Goal: Task Accomplishment & Management: Manage account settings

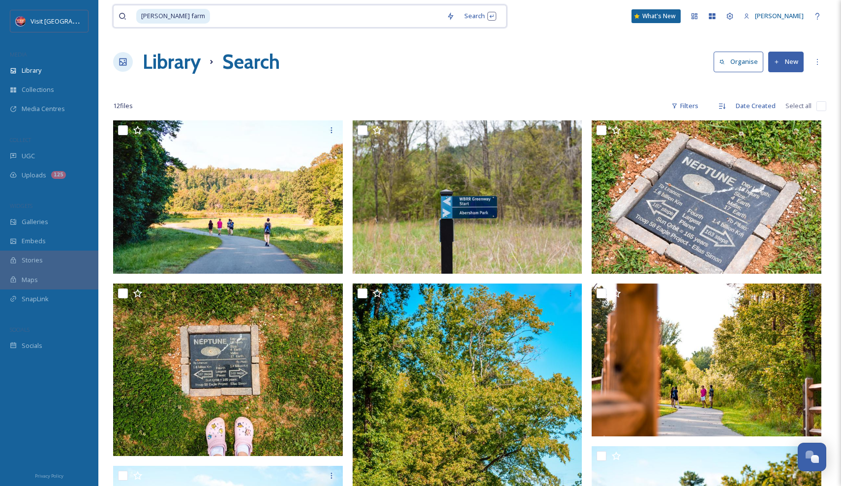
click at [350, 15] on input at bounding box center [326, 16] width 231 height 22
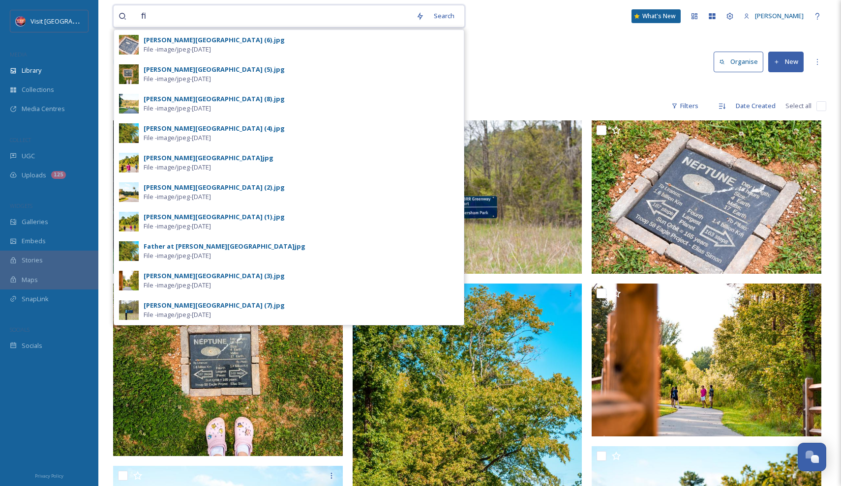
type input "f"
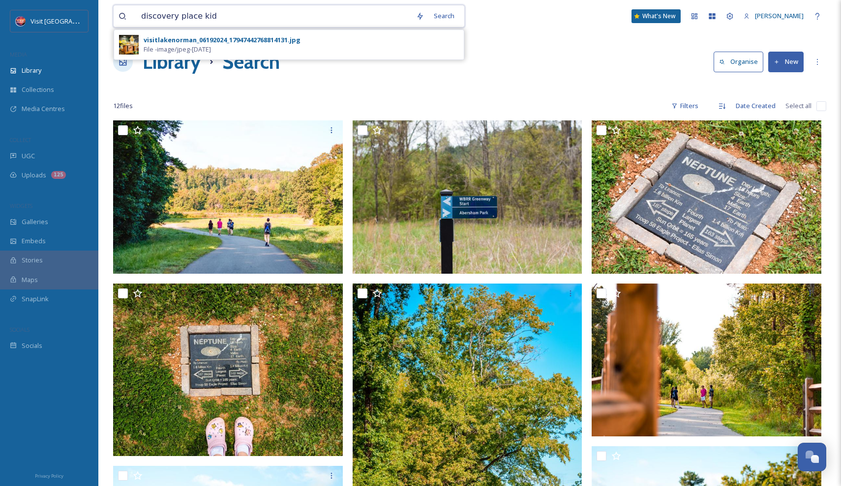
type input "discovery place kids"
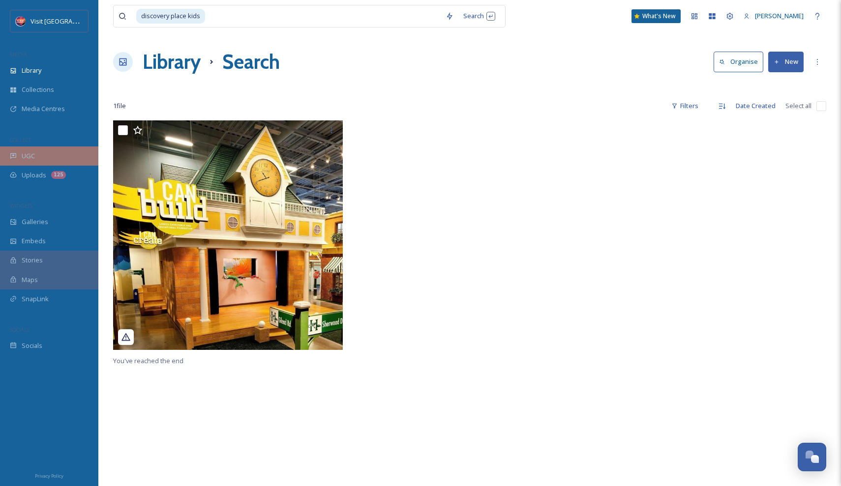
click at [38, 156] on div "UGC" at bounding box center [49, 156] width 98 height 19
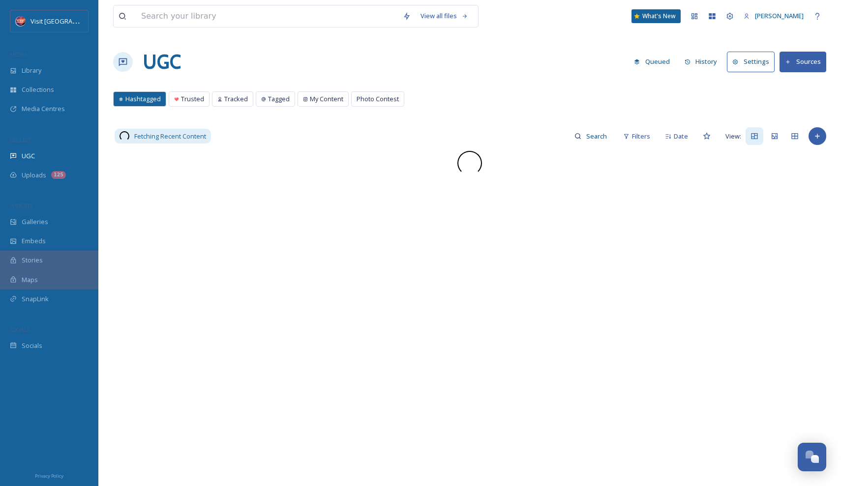
click at [799, 59] on button "Sources" at bounding box center [802, 62] width 47 height 20
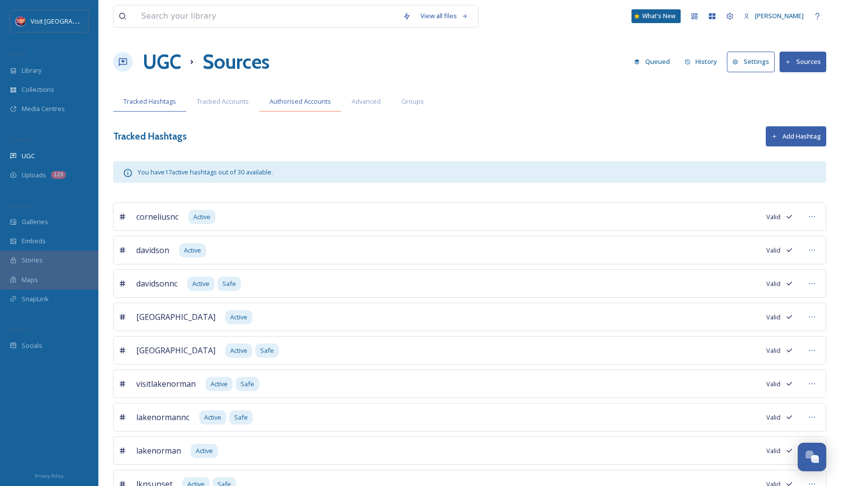
click at [313, 99] on span "Authorised Accounts" at bounding box center [299, 101] width 61 height 9
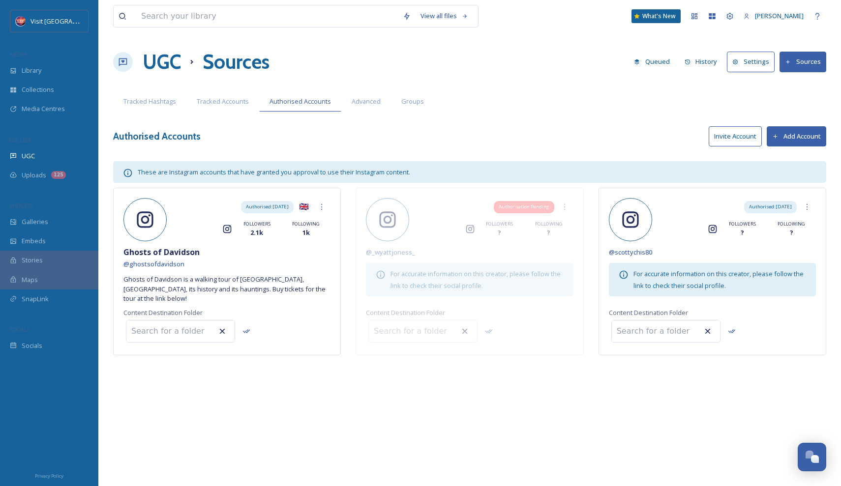
click at [784, 134] on button "Add Account" at bounding box center [796, 136] width 59 height 20
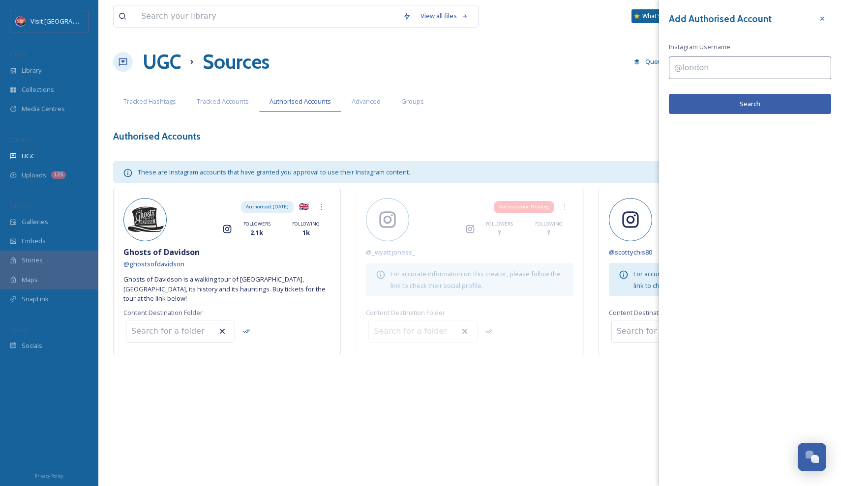
click at [697, 76] on input at bounding box center [750, 68] width 162 height 23
type input "discovery"
click at [748, 68] on input "discovery" at bounding box center [750, 68] width 162 height 23
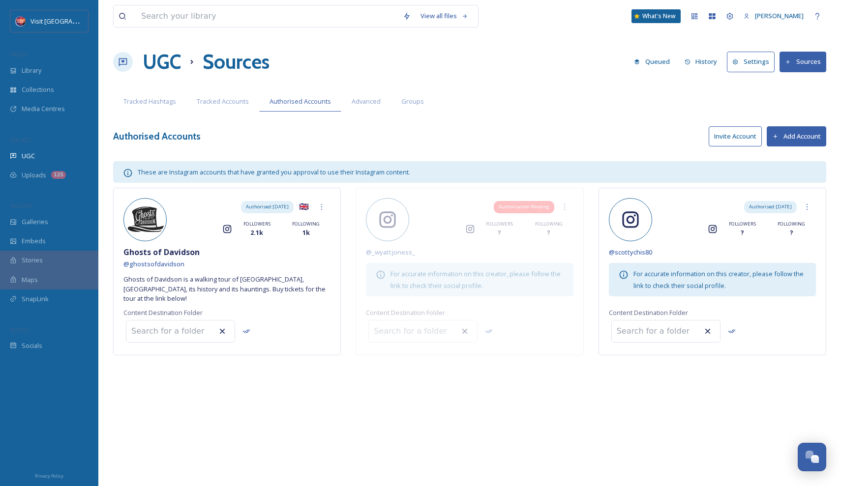
click at [779, 135] on button "Add Account" at bounding box center [796, 136] width 59 height 20
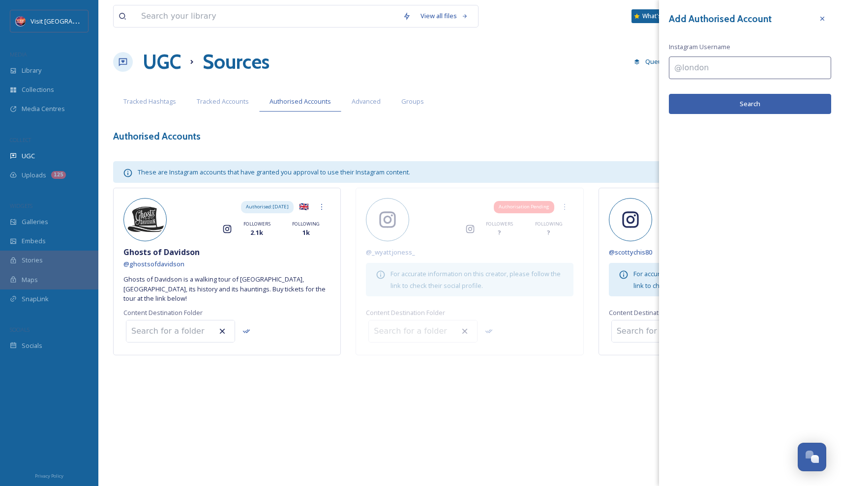
click at [710, 69] on input at bounding box center [750, 68] width 162 height 23
paste input "discoveryplace_kids"
type input "discoveryplace_kids"
click at [765, 95] on button "Search" at bounding box center [750, 104] width 162 height 20
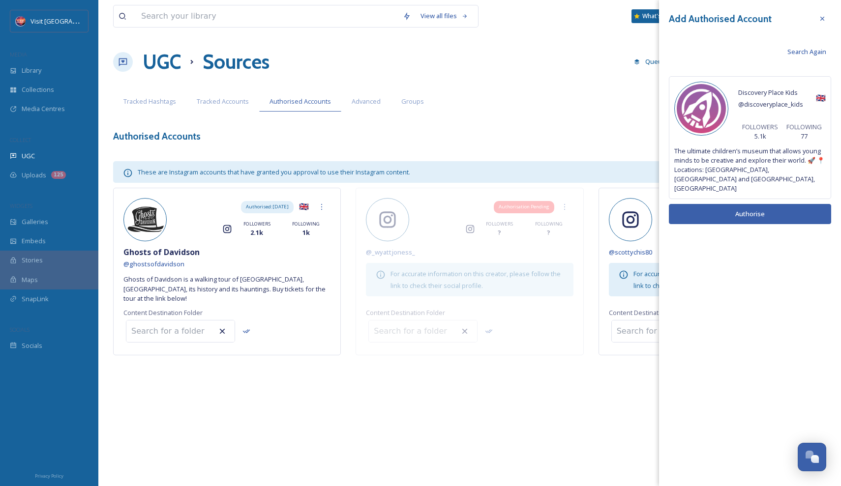
click at [767, 204] on button "Authorise" at bounding box center [750, 214] width 162 height 20
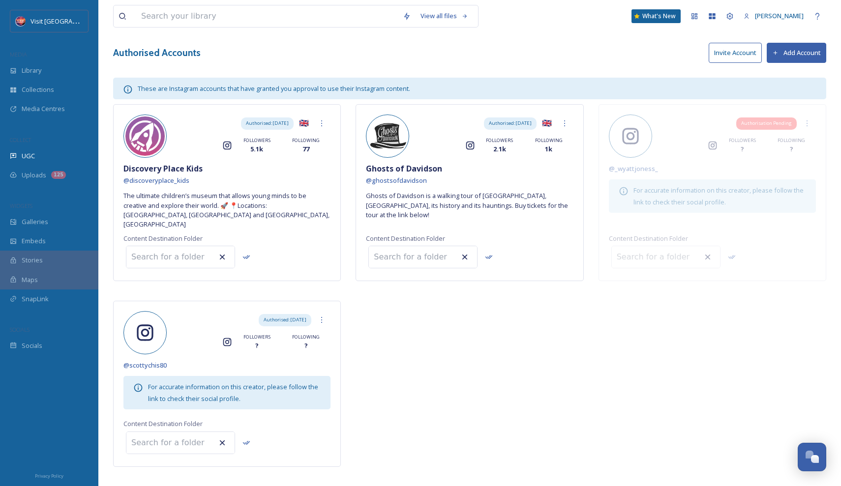
scroll to position [83, 0]
click at [322, 317] on icon at bounding box center [322, 321] width 8 height 8
click at [356, 325] on div "Authorised: [DATE] 🇬🇧 Instagram FOLLOWERS 5.1k FOLLOWING 77 Discovery Place Kid…" at bounding box center [469, 288] width 713 height 367
click at [188, 433] on input at bounding box center [180, 444] width 108 height 22
type input "lib"
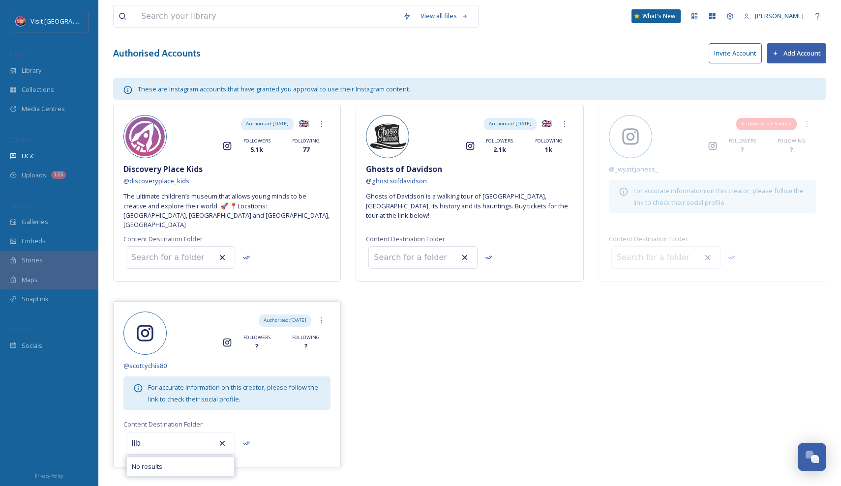
click at [203, 433] on input "lib" at bounding box center [180, 444] width 108 height 22
click at [566, 117] on div at bounding box center [565, 124] width 18 height 18
click at [569, 71] on div "View all files What's New [PERSON_NAME] UGC Sources Queued History Settings Sou…" at bounding box center [469, 207] width 742 height 580
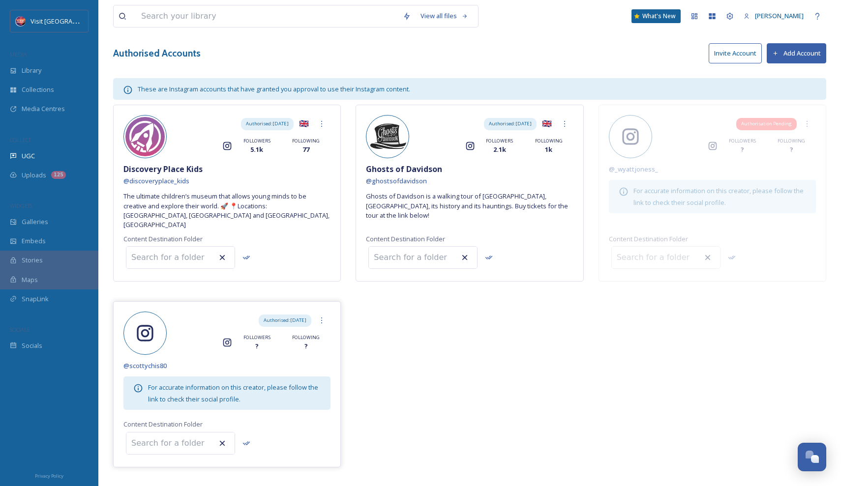
click at [124, 341] on div "Authorised: [DATE] Instagram FOLLOWERS ? FOLLOWING ?" at bounding box center [226, 333] width 207 height 43
click at [323, 122] on icon at bounding box center [322, 124] width 8 height 8
click at [290, 176] on div "Authorised: [DATE] 🇬🇧 Remove Instagram FOLLOWERS 5.1k FOLLOWING 77 Discovery Pl…" at bounding box center [227, 193] width 228 height 177
click at [154, 167] on span "Discovery Place Kids" at bounding box center [162, 169] width 79 height 12
click at [154, 180] on span "@ discoveryplace_kids" at bounding box center [156, 181] width 66 height 9
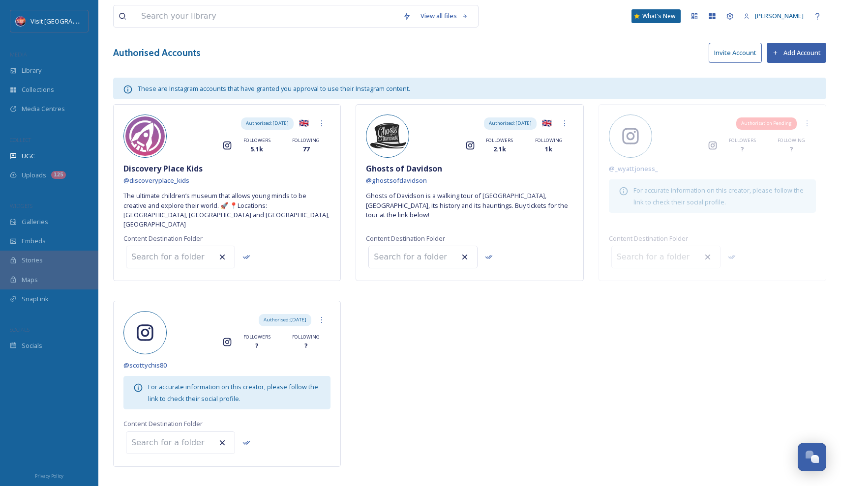
scroll to position [83, 0]
click at [189, 250] on input at bounding box center [180, 258] width 108 height 22
click at [40, 73] on span "Library" at bounding box center [32, 70] width 20 height 9
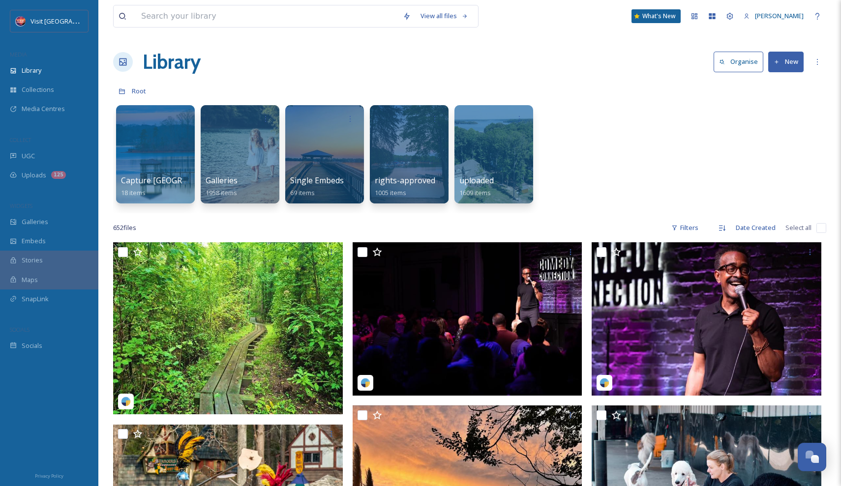
click at [771, 60] on button "New" at bounding box center [785, 62] width 35 height 20
click at [776, 118] on span "Folder" at bounding box center [774, 122] width 19 height 9
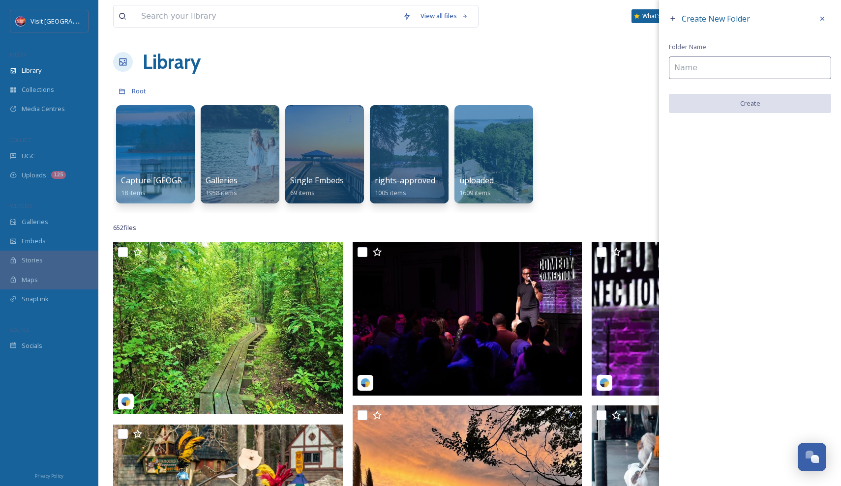
click at [691, 65] on input at bounding box center [750, 68] width 162 height 23
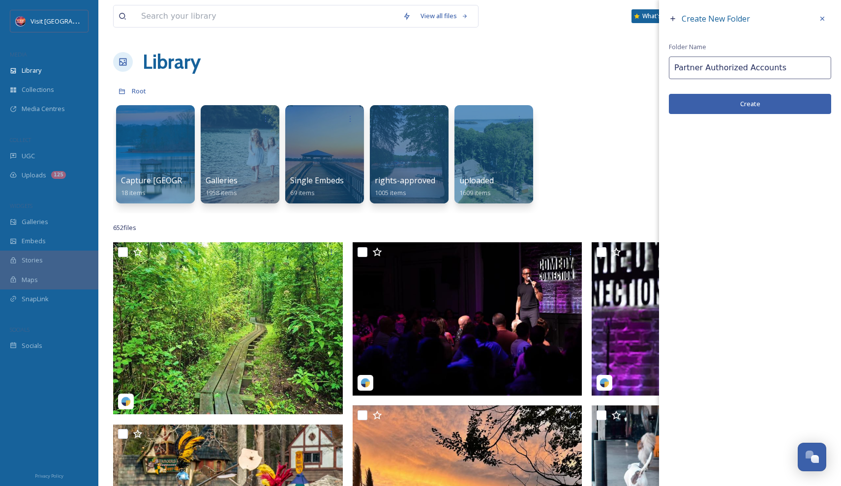
type input "Partner Authorized Accounts"
click at [752, 96] on button "Create" at bounding box center [750, 104] width 162 height 20
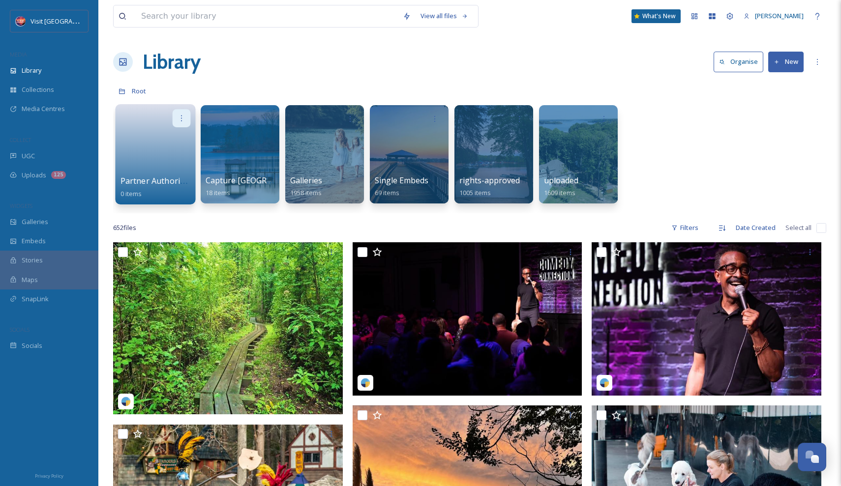
click at [182, 116] on icon at bounding box center [181, 118] width 8 height 8
click at [175, 187] on div "Delete" at bounding box center [162, 190] width 55 height 20
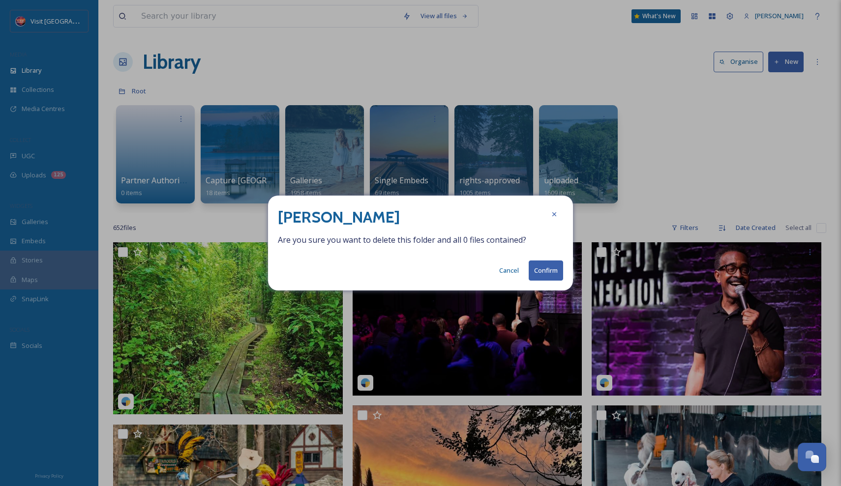
click at [552, 268] on button "Confirm" at bounding box center [546, 271] width 34 height 20
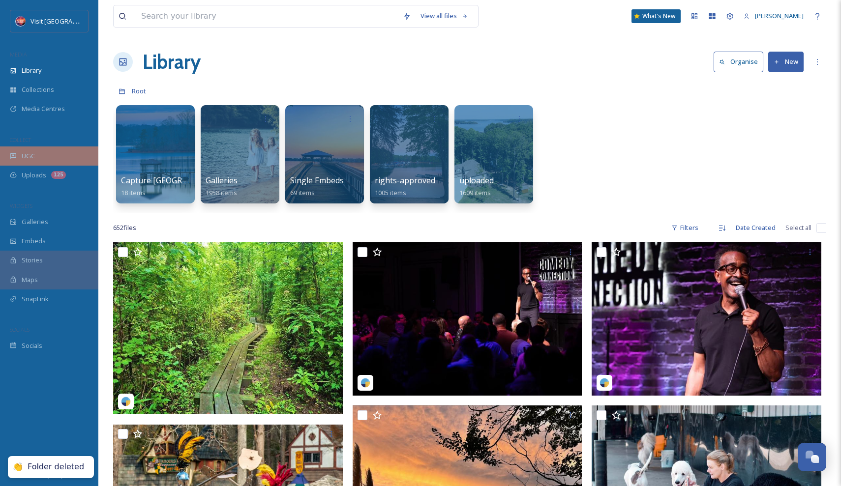
click at [40, 149] on div "UGC" at bounding box center [49, 156] width 98 height 19
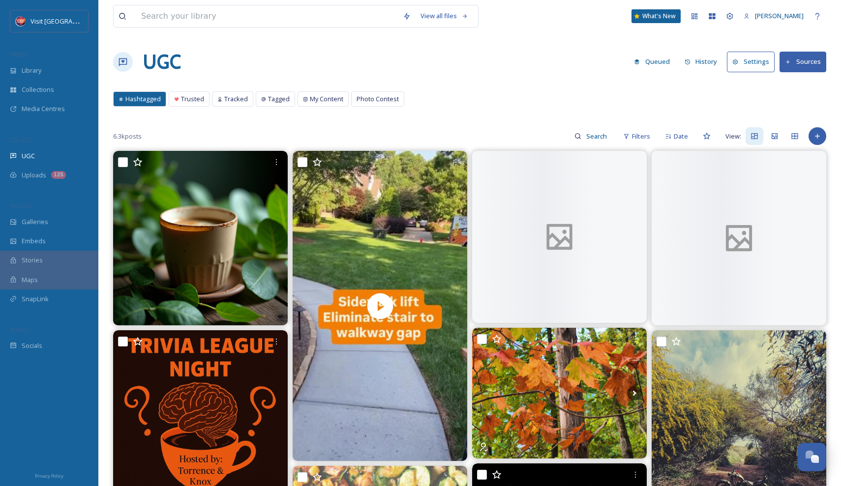
click at [812, 55] on button "Sources" at bounding box center [802, 62] width 47 height 20
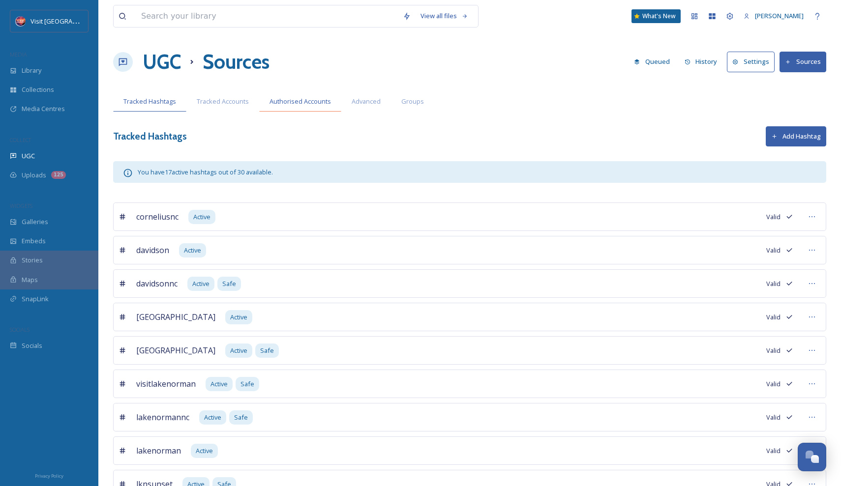
click at [316, 106] on div "Authorised Accounts" at bounding box center [300, 101] width 82 height 20
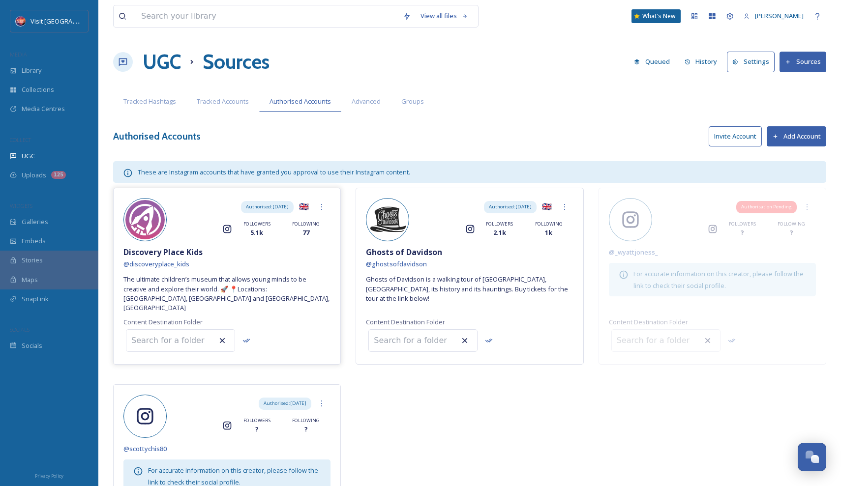
click at [179, 331] on input at bounding box center [180, 341] width 108 height 22
click at [187, 359] on span "rights-approved" at bounding box center [162, 365] width 60 height 12
type input "rights-approved"
click at [245, 337] on icon at bounding box center [246, 341] width 8 height 8
click at [425, 330] on input at bounding box center [423, 341] width 108 height 22
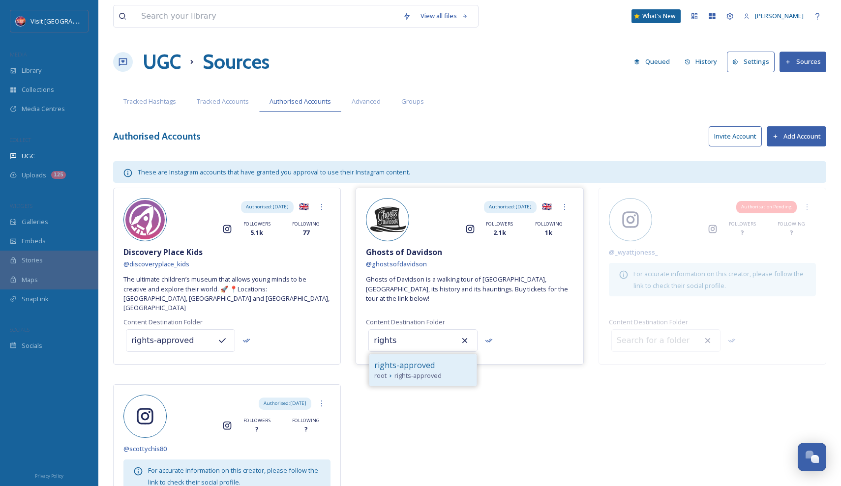
click at [422, 359] on span "rights-approved" at bounding box center [404, 365] width 60 height 12
type input "rights-approved"
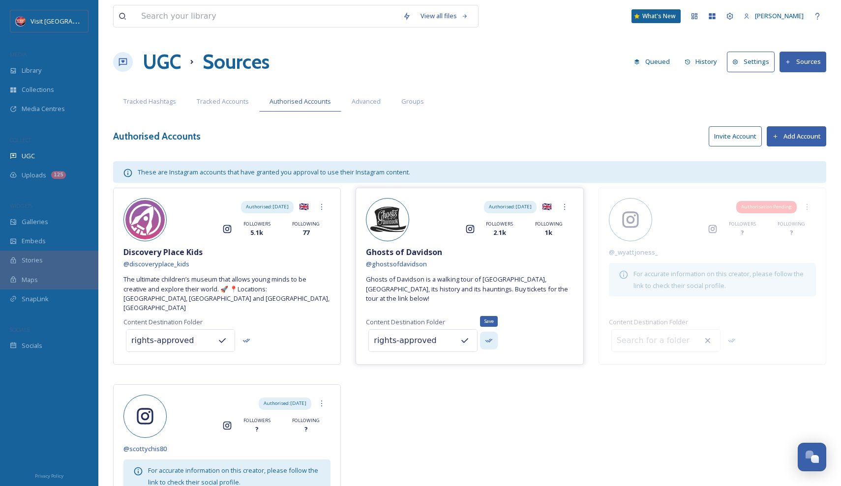
click at [489, 337] on icon at bounding box center [489, 341] width 8 height 8
click at [639, 330] on input at bounding box center [666, 341] width 108 height 22
paste input "discoveryplace_kids"
type input "discoveryplace_kids"
click at [699, 330] on input "discoveryplace_kids" at bounding box center [666, 341] width 108 height 22
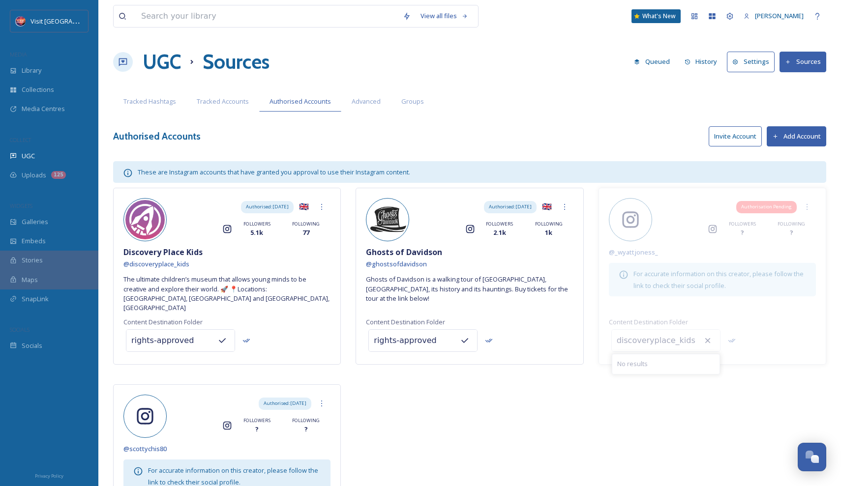
click at [688, 331] on input "discoveryplace_kids" at bounding box center [666, 341] width 108 height 22
click at [393, 338] on input "rights-approved" at bounding box center [423, 341] width 108 height 22
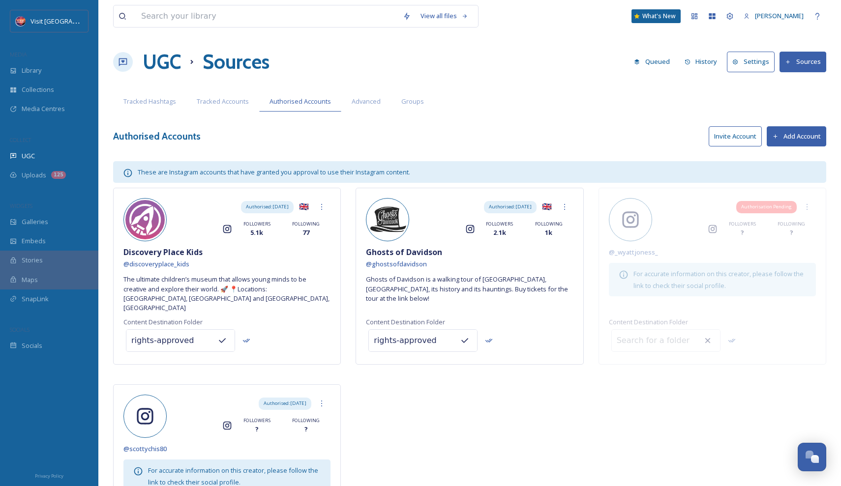
click at [393, 338] on input "rights-approved" at bounding box center [423, 341] width 108 height 22
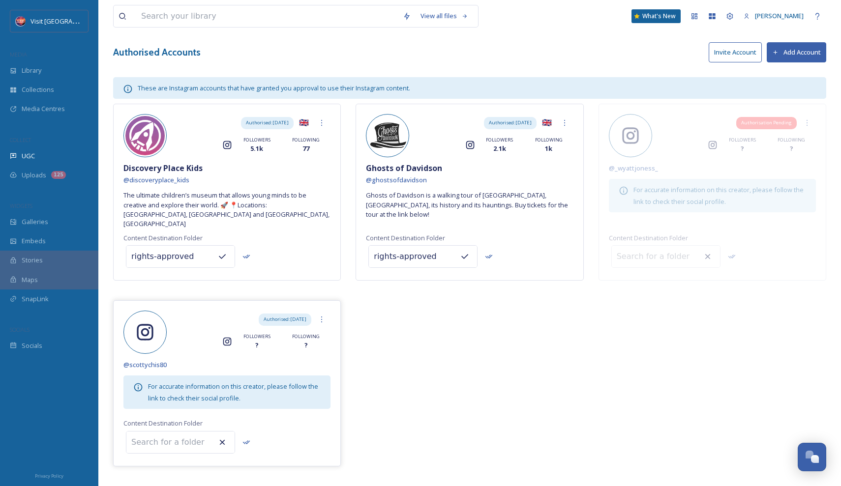
scroll to position [83, 0]
click at [177, 433] on input at bounding box center [180, 444] width 108 height 22
paste input "rights-approved"
type input "rights-approved"
click at [239, 435] on div "Save" at bounding box center [246, 444] width 18 height 18
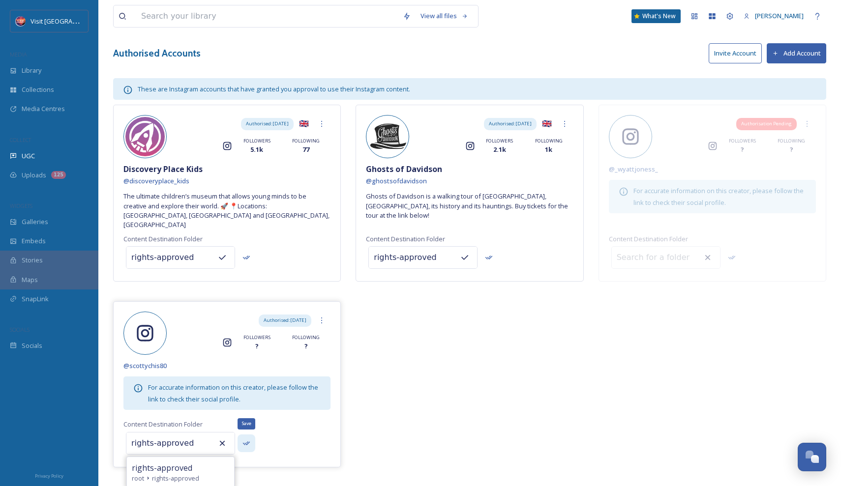
click at [247, 441] on icon at bounding box center [246, 443] width 7 height 4
click at [384, 385] on div "Authorised: Oct 1, 2025 🇬🇧 Instagram FOLLOWERS 5.1k FOLLOWING 77 Discovery Plac…" at bounding box center [469, 288] width 713 height 367
click at [255, 206] on span "The ultimate children’s museum that allows young minds to be creative and explo…" at bounding box center [226, 211] width 207 height 38
click at [44, 68] on div "Library" at bounding box center [49, 70] width 98 height 19
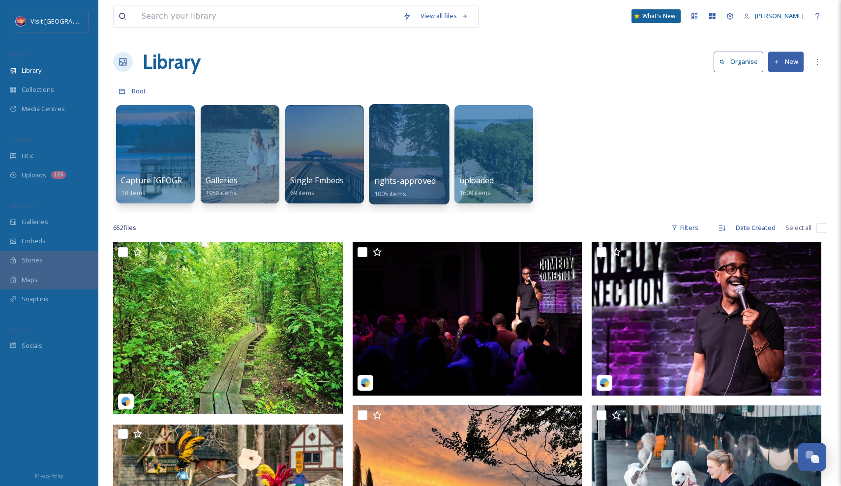
click at [399, 156] on div at bounding box center [409, 154] width 80 height 100
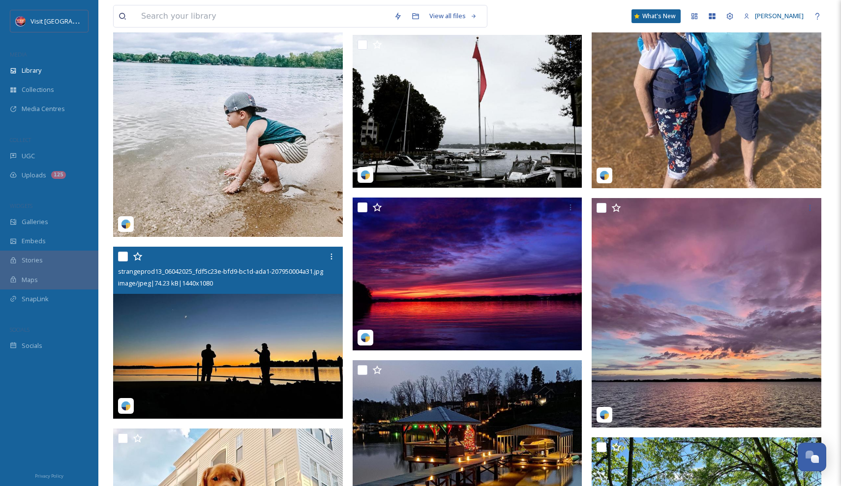
scroll to position [930, 0]
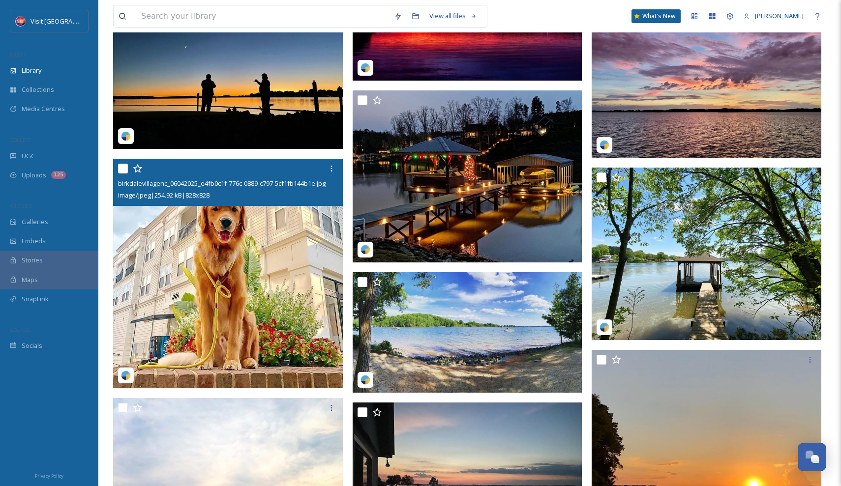
click at [240, 266] on img at bounding box center [228, 274] width 230 height 230
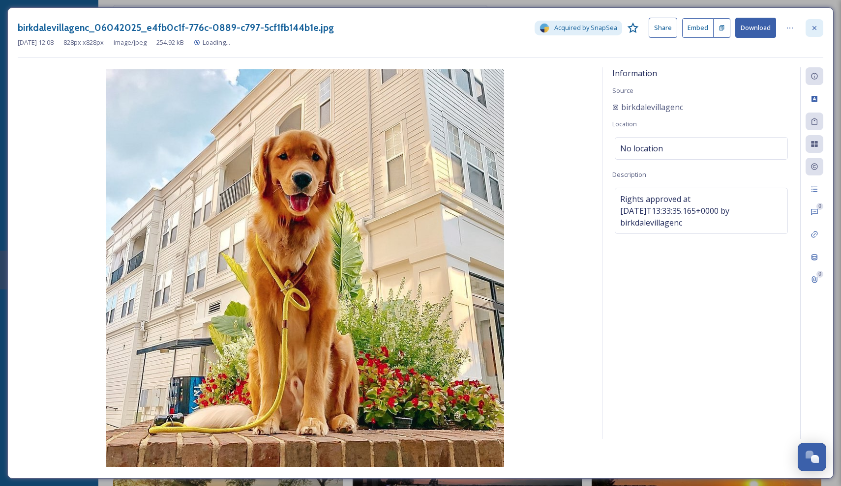
click at [819, 24] on div at bounding box center [814, 28] width 18 height 18
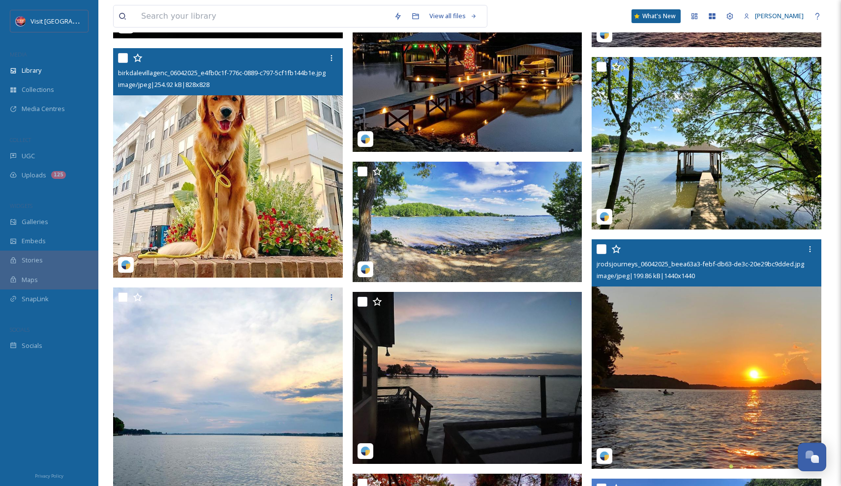
scroll to position [1232, 0]
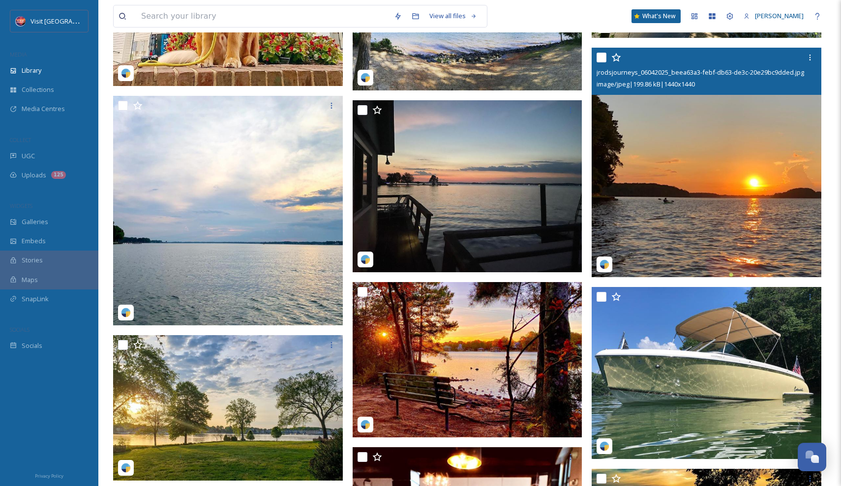
click at [668, 245] on img at bounding box center [706, 163] width 230 height 230
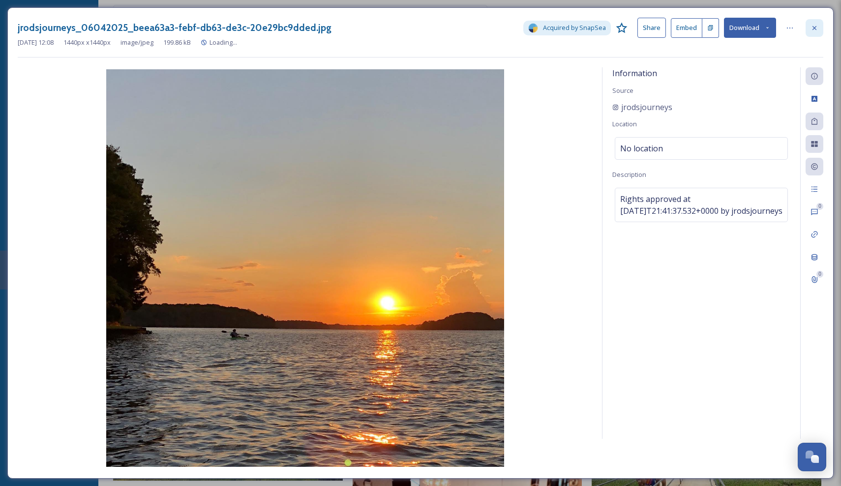
click at [814, 23] on div at bounding box center [814, 28] width 18 height 18
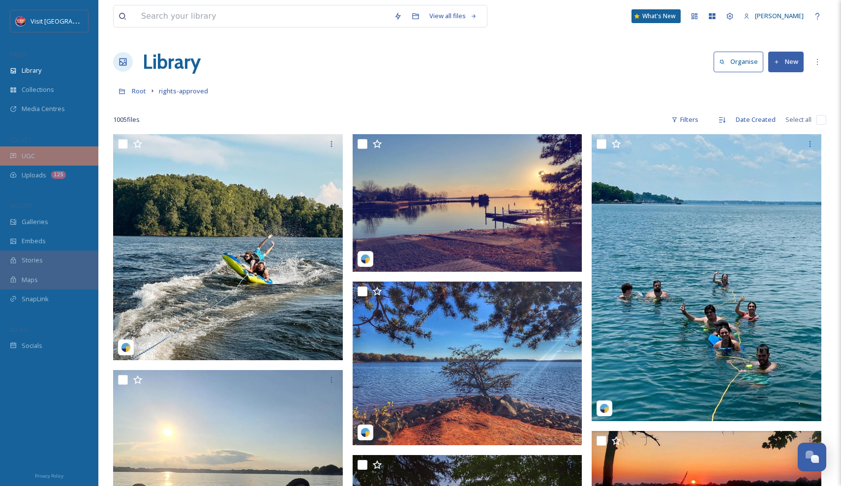
click at [26, 155] on span "UGC" at bounding box center [28, 155] width 13 height 9
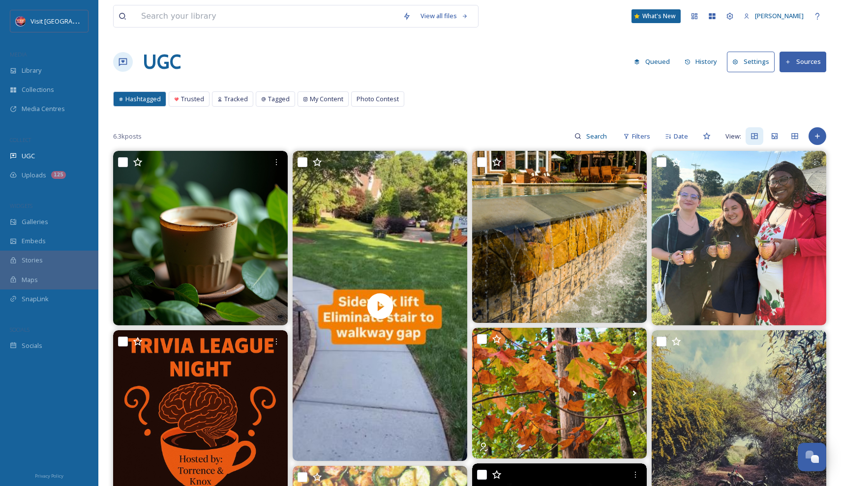
click at [803, 59] on button "Sources" at bounding box center [802, 62] width 47 height 20
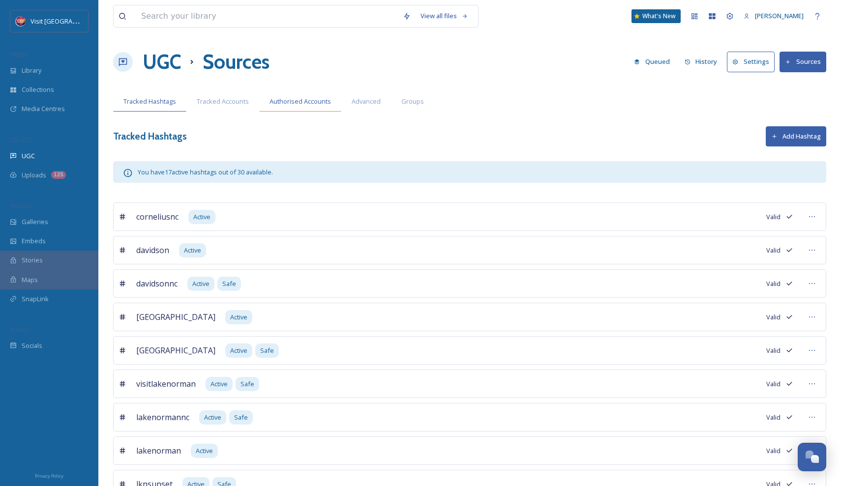
click at [280, 104] on span "Authorised Accounts" at bounding box center [299, 101] width 61 height 9
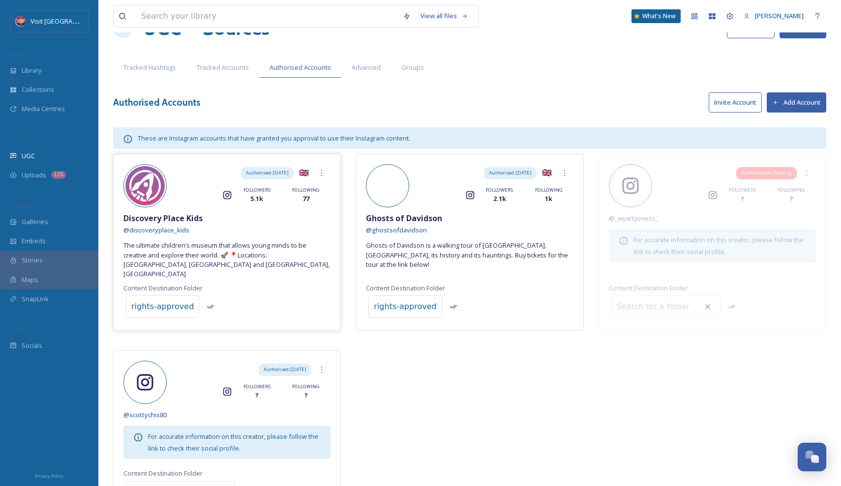
scroll to position [72, 0]
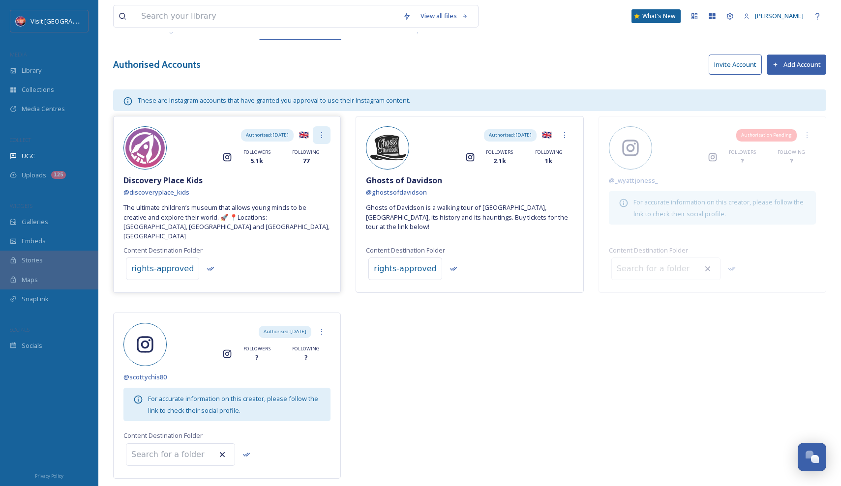
click at [322, 135] on icon at bounding box center [322, 135] width 8 height 8
click at [314, 181] on div "Discovery Place Kids" at bounding box center [226, 181] width 207 height 12
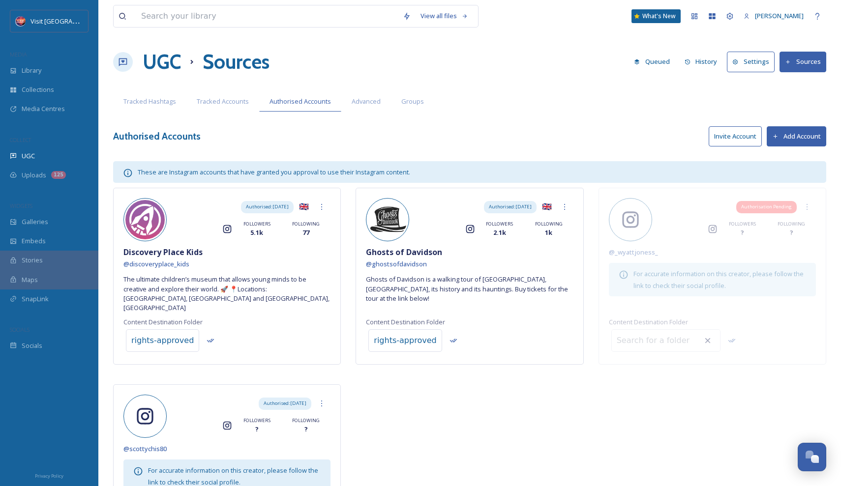
scroll to position [0, 0]
click at [373, 103] on span "Advanced" at bounding box center [366, 101] width 29 height 9
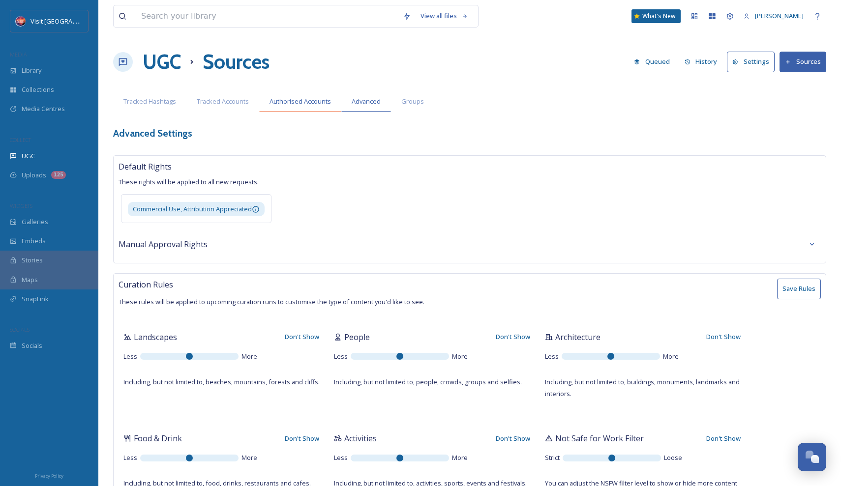
click at [304, 104] on span "Authorised Accounts" at bounding box center [299, 101] width 61 height 9
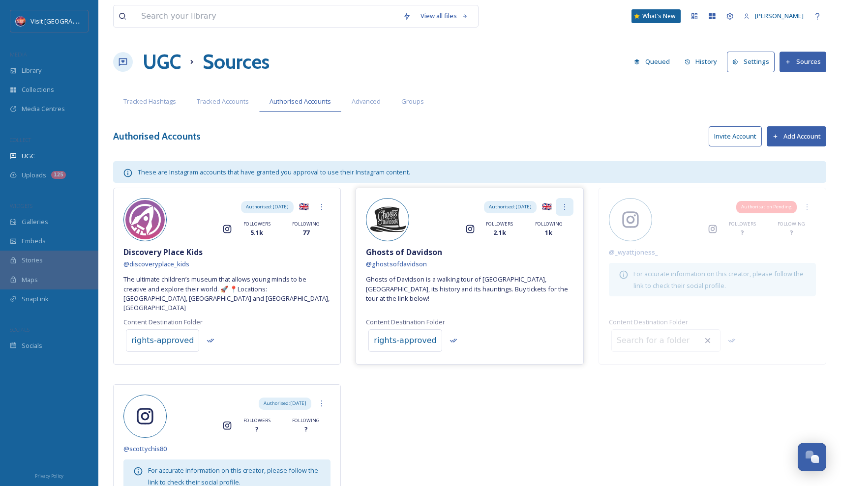
click at [561, 205] on icon at bounding box center [565, 207] width 8 height 8
click at [549, 143] on div "Authorised Accounts Invite Account Add Account" at bounding box center [469, 136] width 713 height 20
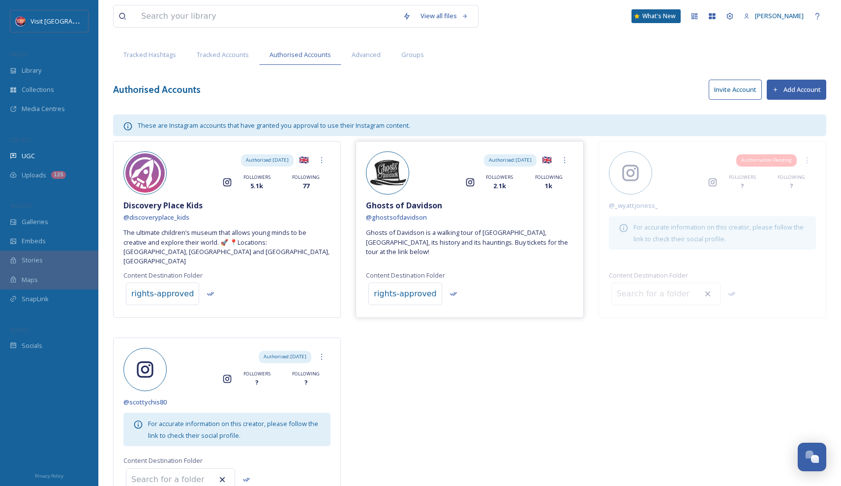
scroll to position [70, 0]
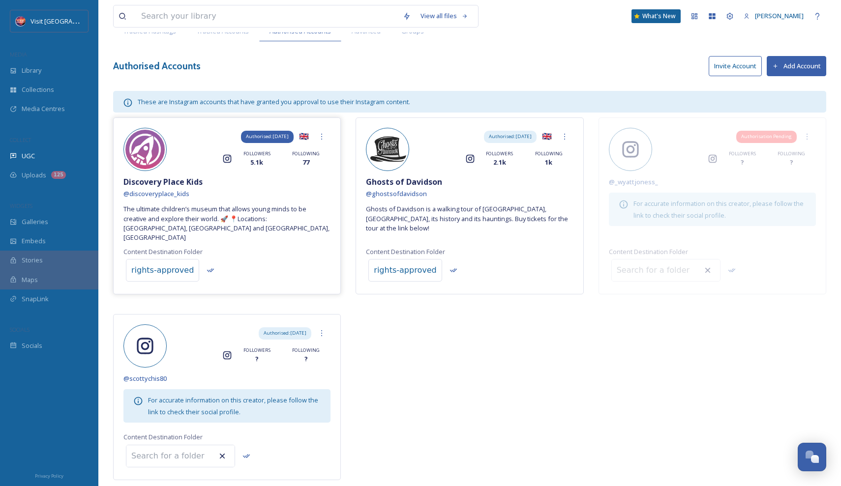
click at [258, 133] on span "Authorised: Oct 1, 2025" at bounding box center [267, 136] width 43 height 7
click at [251, 133] on span "Authorised: Oct 1, 2025" at bounding box center [267, 136] width 43 height 7
